Goal: Check status: Check status

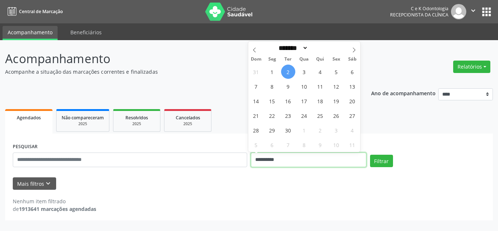
click at [277, 157] on input "**********" at bounding box center [308, 159] width 115 height 15
click at [268, 85] on span "8" at bounding box center [272, 86] width 14 height 14
type input "**********"
click at [268, 85] on span "8" at bounding box center [272, 86] width 14 height 14
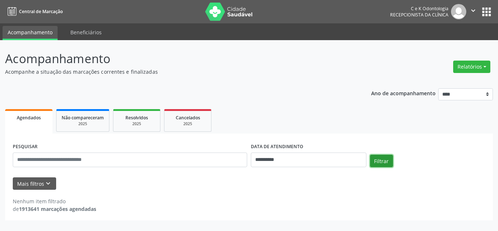
click at [381, 158] on button "Filtrar" at bounding box center [381, 160] width 23 height 12
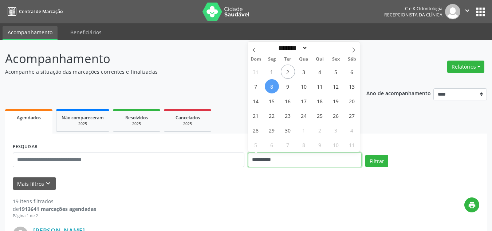
click at [307, 158] on input "**********" at bounding box center [305, 159] width 114 height 15
click at [304, 71] on span "3" at bounding box center [304, 71] width 14 height 14
type input "**********"
click at [303, 73] on span "3" at bounding box center [304, 71] width 14 height 14
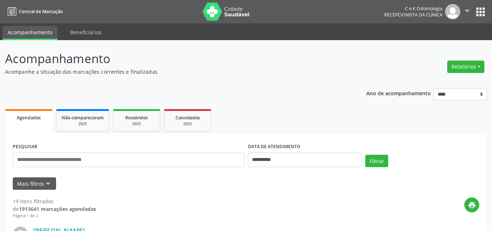
click at [303, 73] on p "Acompanhe a situação das marcações correntes e finalizadas" at bounding box center [173, 72] width 337 height 8
click at [379, 165] on button "Filtrar" at bounding box center [376, 160] width 23 height 12
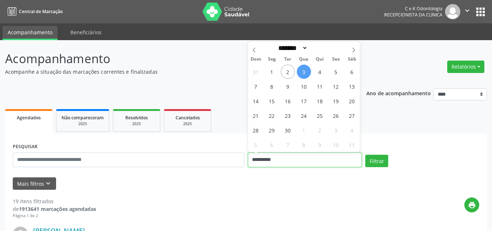
click at [314, 161] on input "**********" at bounding box center [305, 159] width 114 height 15
click at [303, 70] on span "3" at bounding box center [304, 71] width 14 height 14
type input "**********"
click at [303, 70] on span "3" at bounding box center [304, 71] width 14 height 14
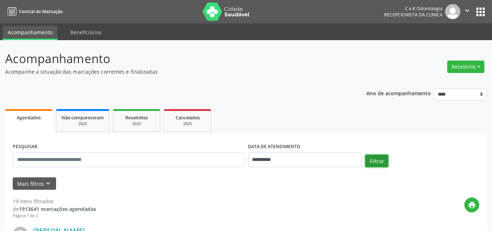
click at [376, 163] on button "Filtrar" at bounding box center [376, 160] width 23 height 12
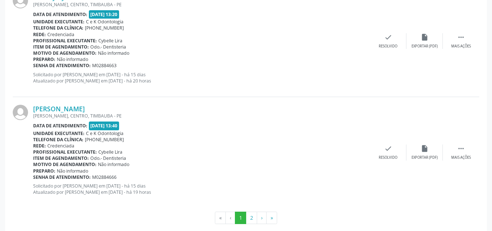
scroll to position [1690, 0]
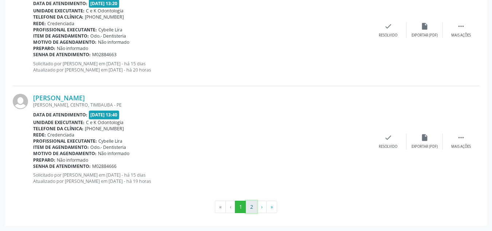
click at [251, 205] on button "2" at bounding box center [251, 206] width 11 height 12
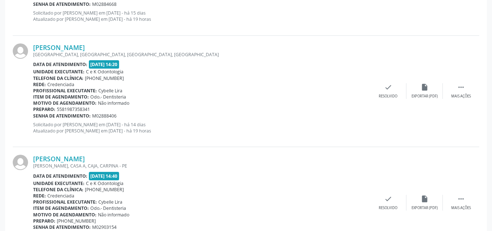
scroll to position [466, 0]
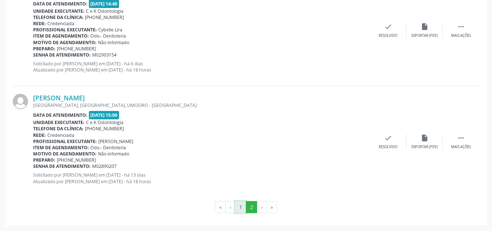
click at [240, 203] on button "1" at bounding box center [240, 207] width 11 height 12
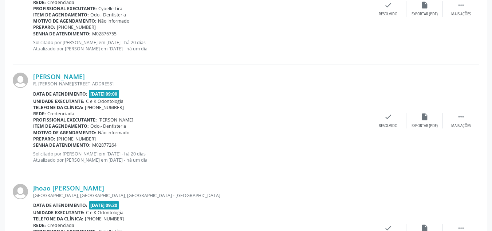
scroll to position [411, 0]
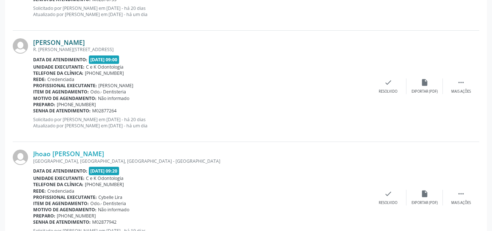
click at [59, 40] on link "[PERSON_NAME]" at bounding box center [59, 42] width 52 height 8
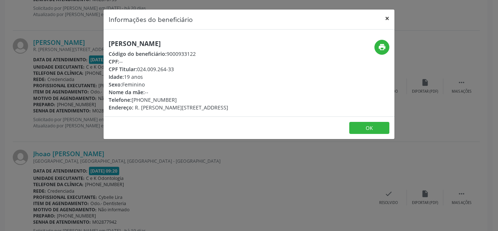
click at [387, 20] on button "×" at bounding box center [387, 18] width 15 height 18
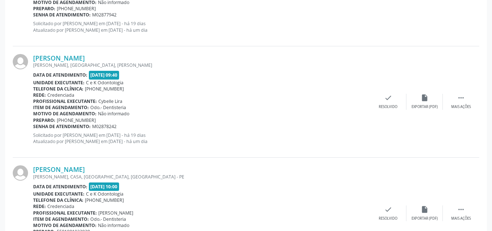
scroll to position [624, 0]
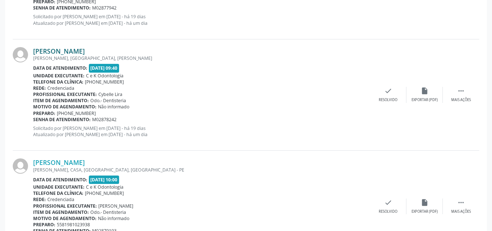
click at [72, 49] on link "[PERSON_NAME]" at bounding box center [59, 51] width 52 height 8
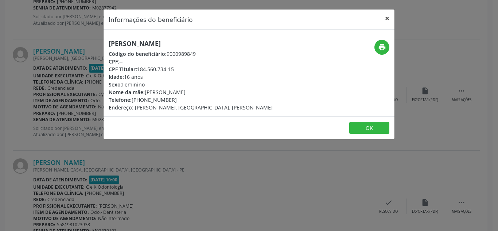
click at [384, 17] on button "×" at bounding box center [387, 18] width 15 height 18
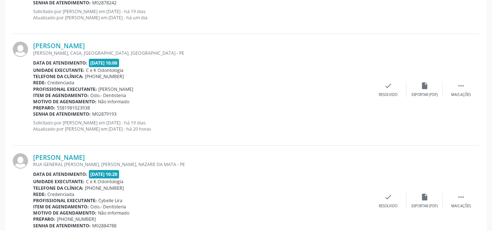
scroll to position [756, 0]
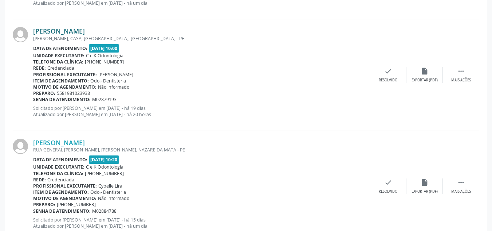
click at [68, 33] on link "[PERSON_NAME]" at bounding box center [59, 31] width 52 height 8
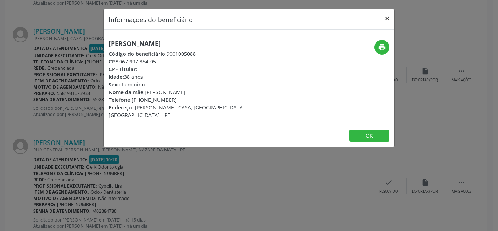
click at [388, 18] on button "×" at bounding box center [387, 18] width 15 height 18
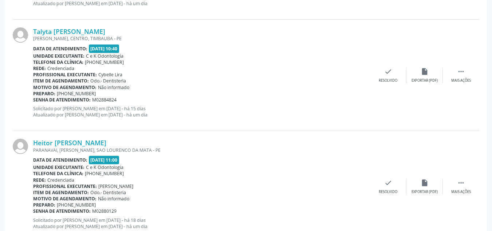
scroll to position [984, 0]
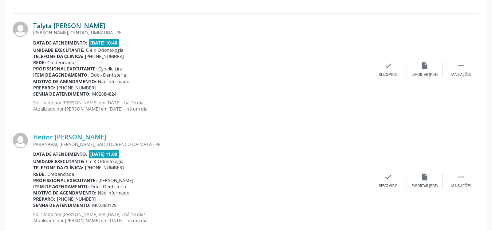
click at [54, 22] on link "Talyta [PERSON_NAME]" at bounding box center [69, 25] width 72 height 8
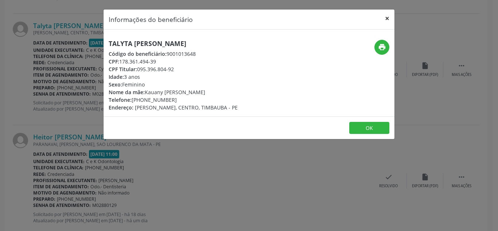
click at [385, 15] on button "×" at bounding box center [387, 18] width 15 height 18
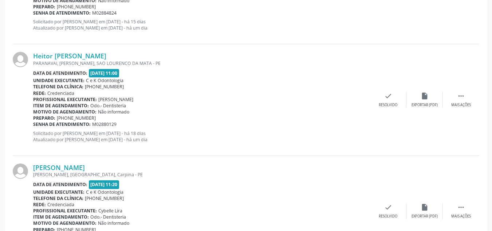
scroll to position [1071, 0]
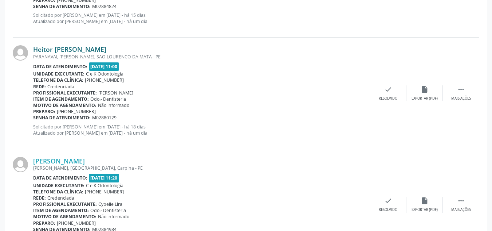
click at [61, 47] on link "Heitor [PERSON_NAME]" at bounding box center [69, 49] width 73 height 8
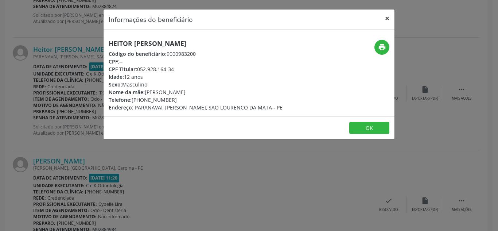
click at [386, 21] on button "×" at bounding box center [387, 18] width 15 height 18
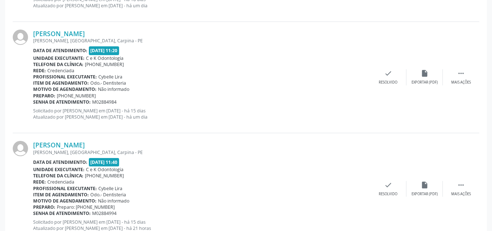
scroll to position [1217, 0]
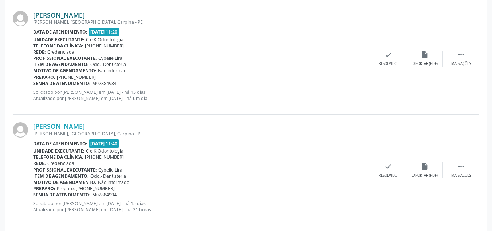
click at [69, 13] on link "[PERSON_NAME]" at bounding box center [59, 15] width 52 height 8
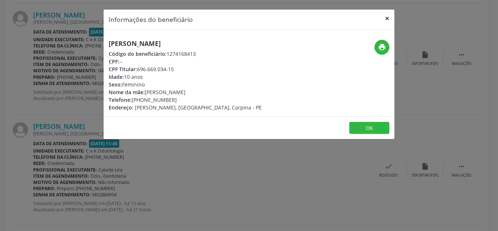
click at [388, 16] on button "×" at bounding box center [387, 18] width 15 height 18
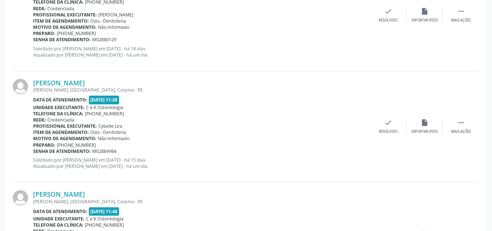
scroll to position [1193, 0]
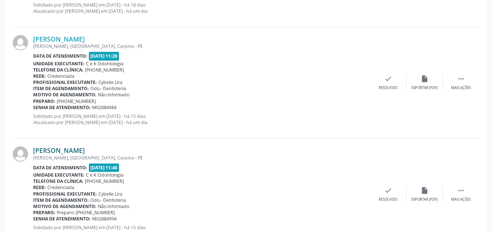
click at [77, 148] on link "[PERSON_NAME]" at bounding box center [59, 150] width 52 height 8
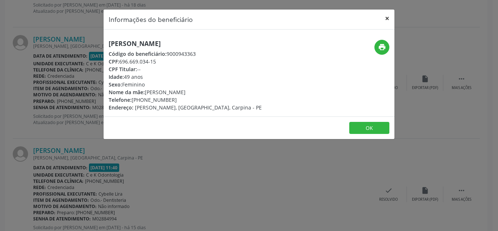
click at [385, 19] on button "×" at bounding box center [387, 18] width 15 height 18
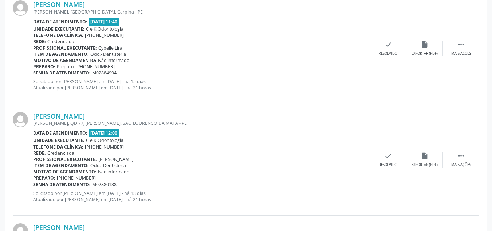
scroll to position [1397, 0]
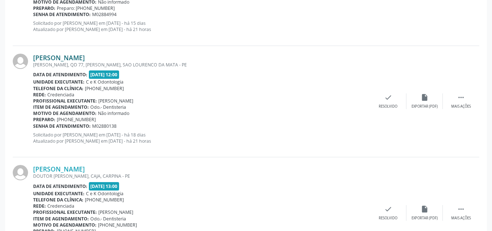
click at [70, 56] on link "[PERSON_NAME]" at bounding box center [59, 58] width 52 height 8
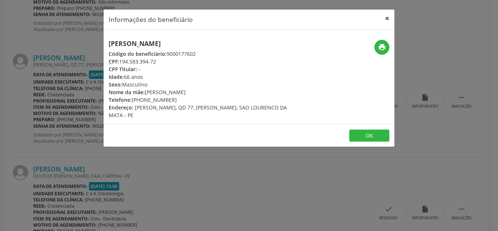
click at [391, 20] on button "×" at bounding box center [387, 18] width 15 height 18
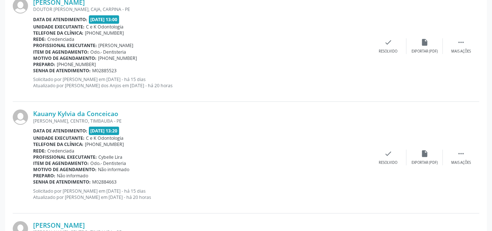
scroll to position [1557, 0]
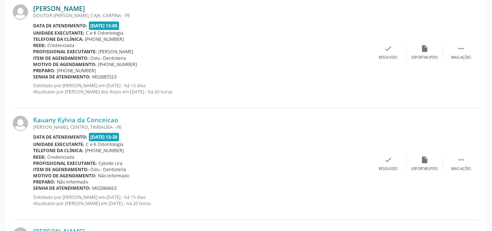
click at [62, 6] on link "[PERSON_NAME]" at bounding box center [59, 8] width 52 height 8
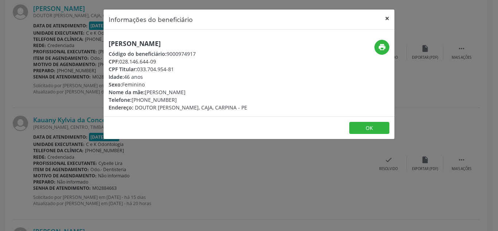
click at [387, 17] on button "×" at bounding box center [387, 18] width 15 height 18
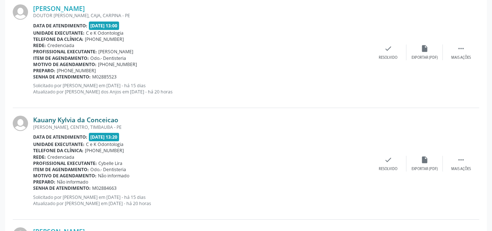
click at [65, 120] on link "Kauany Kylvia da Conceicao" at bounding box center [75, 119] width 85 height 8
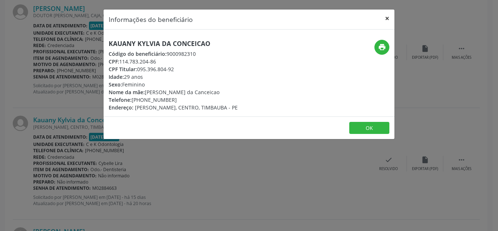
click at [387, 21] on button "×" at bounding box center [387, 18] width 15 height 18
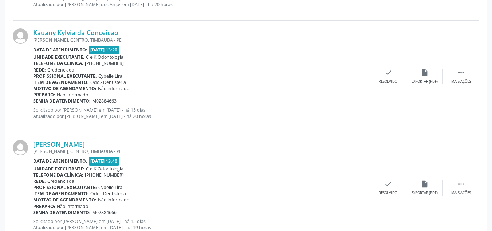
scroll to position [1659, 0]
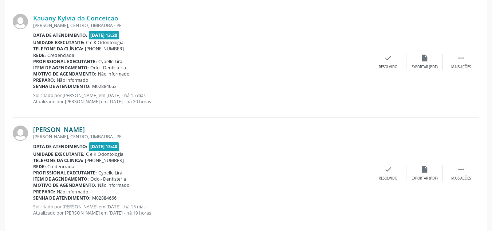
click at [62, 128] on link "[PERSON_NAME]" at bounding box center [59, 129] width 52 height 8
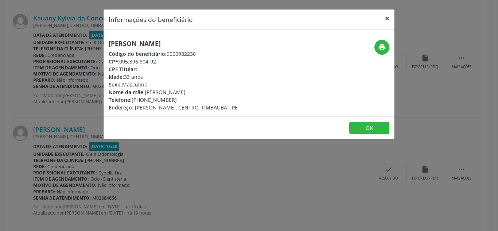
click at [384, 21] on button "×" at bounding box center [387, 18] width 15 height 18
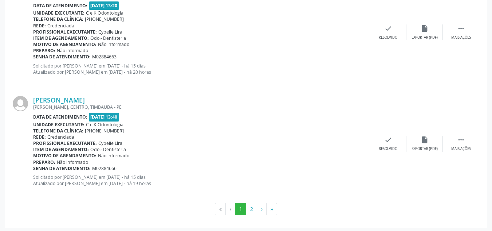
scroll to position [1690, 0]
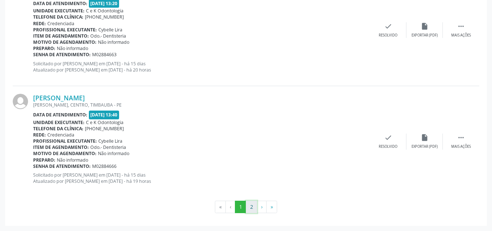
click at [251, 202] on button "2" at bounding box center [251, 206] width 11 height 12
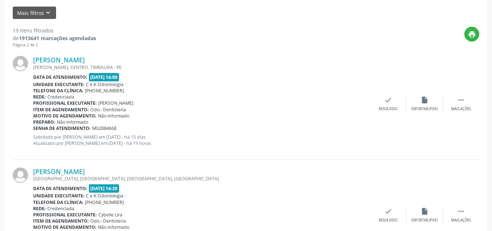
scroll to position [180, 0]
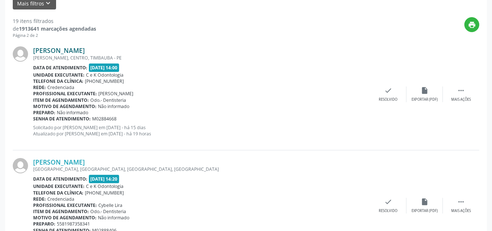
click at [57, 52] on link "[PERSON_NAME]" at bounding box center [59, 50] width 52 height 8
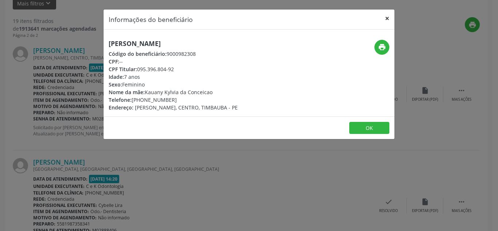
click at [388, 17] on button "×" at bounding box center [387, 18] width 15 height 18
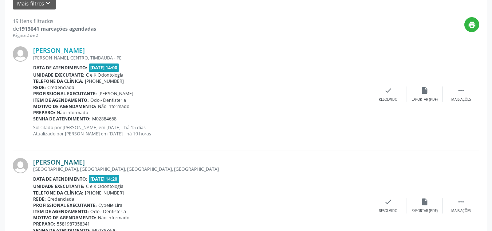
click at [74, 161] on link "[PERSON_NAME]" at bounding box center [59, 162] width 52 height 8
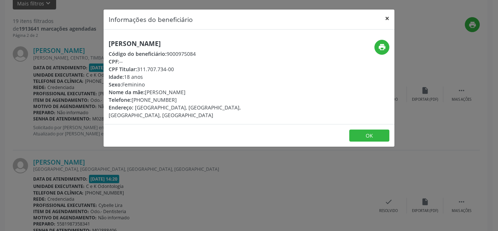
click at [389, 20] on button "×" at bounding box center [387, 18] width 15 height 18
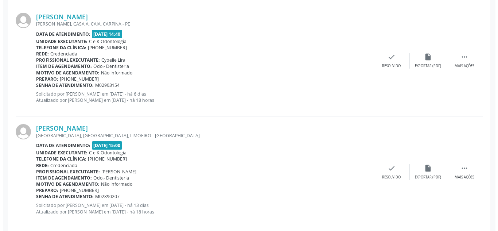
scroll to position [442, 0]
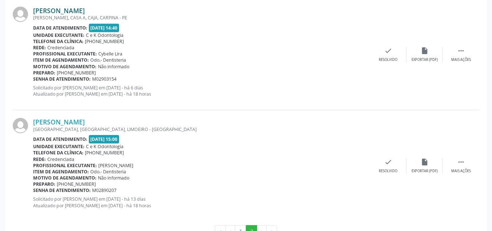
click at [60, 9] on link "[PERSON_NAME]" at bounding box center [59, 11] width 52 height 8
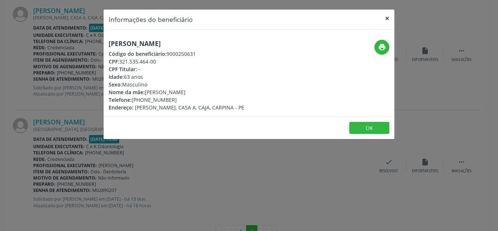
click at [385, 19] on button "×" at bounding box center [387, 18] width 15 height 18
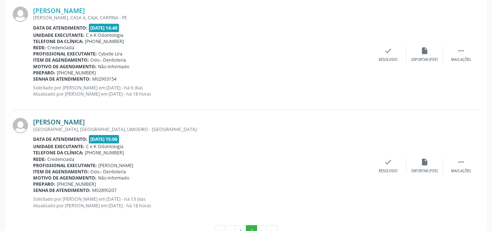
click at [58, 118] on link "[PERSON_NAME]" at bounding box center [59, 122] width 52 height 8
